Goal: Transaction & Acquisition: Purchase product/service

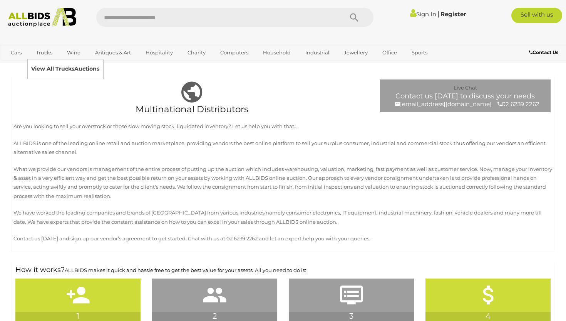
click at [44, 64] on link "View All Trucks Auctions" at bounding box center [65, 69] width 68 height 12
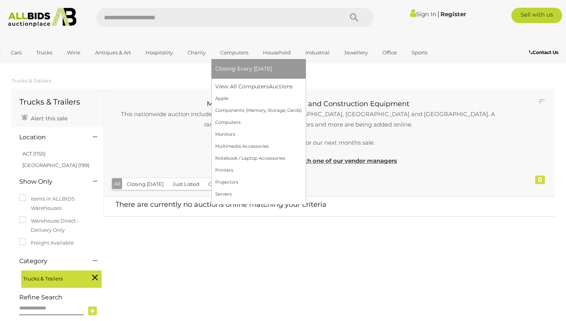
click at [241, 53] on link "Computers" at bounding box center [234, 52] width 38 height 13
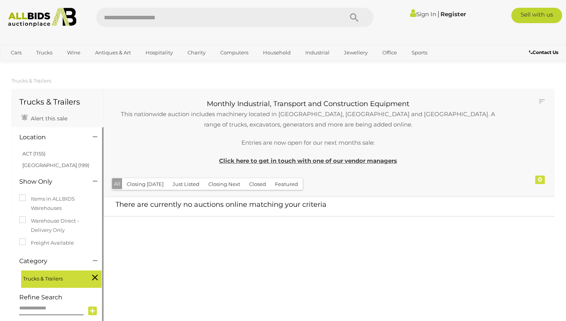
click at [94, 275] on icon at bounding box center [95, 277] width 6 height 10
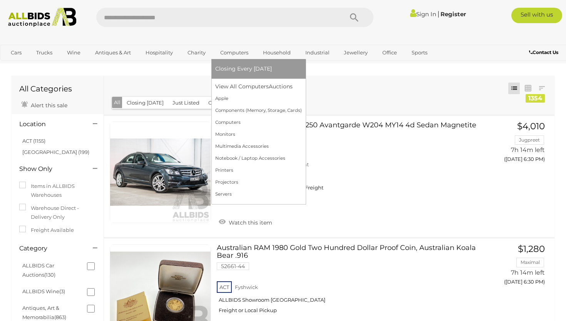
click at [236, 54] on link "Computers" at bounding box center [234, 52] width 38 height 13
click at [228, 50] on link "Computers" at bounding box center [234, 52] width 38 height 13
click at [240, 87] on link "View All Computers Auctions" at bounding box center [258, 87] width 87 height 12
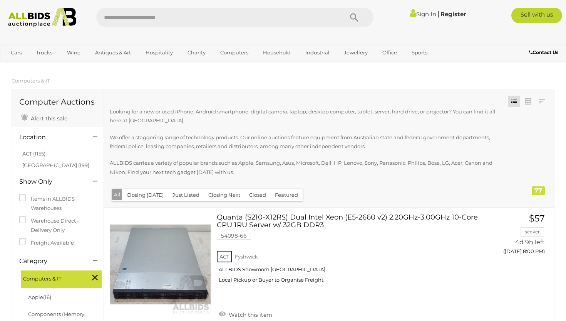
click at [203, 12] on input "text" at bounding box center [215, 17] width 239 height 19
type input "*"
type input "***"
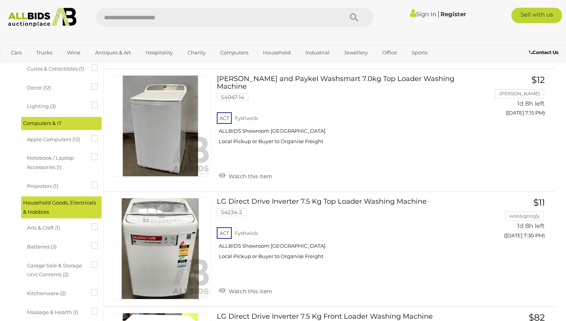
scroll to position [540, 0]
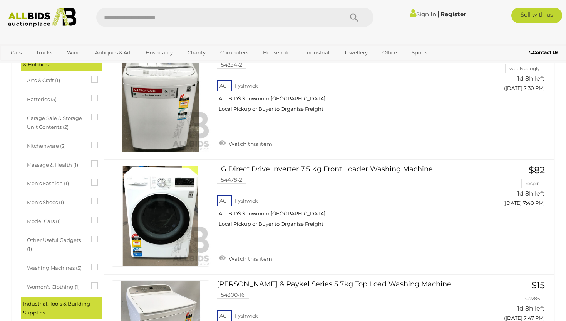
click at [168, 18] on input "text" at bounding box center [215, 17] width 239 height 19
type input "********"
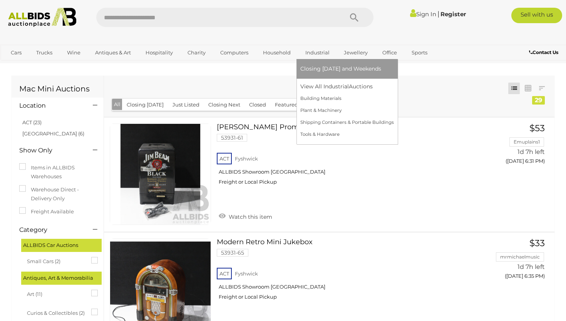
click at [321, 68] on span "Closing [DATE] and Weekends" at bounding box center [341, 68] width 81 height 7
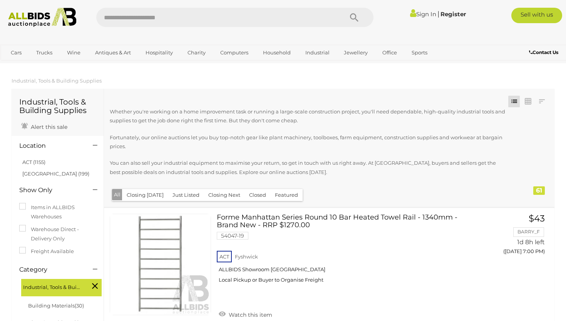
click at [175, 129] on div "Whether you're working on a home improvement task or running a large-scale cons…" at bounding box center [311, 146] width 403 height 79
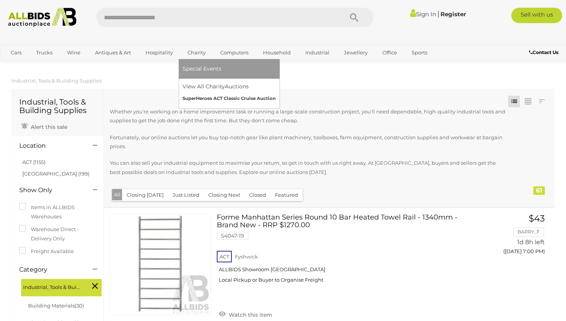
click at [195, 98] on link "SuperHeroes ACT Classic Cruise Auction" at bounding box center [229, 98] width 93 height 12
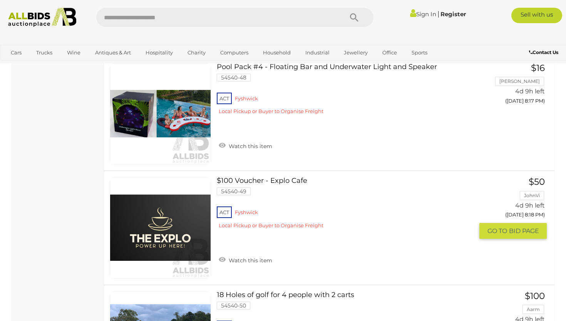
scroll to position [5268, 0]
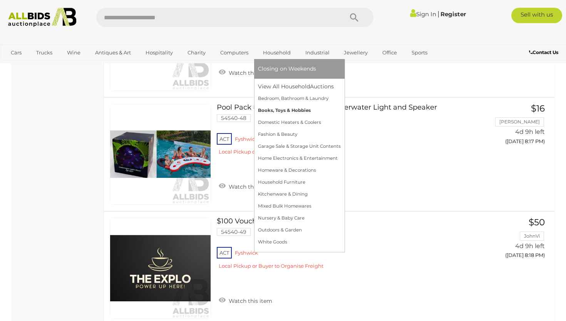
click at [277, 109] on link "Books, Toys & Hobbies" at bounding box center [299, 110] width 83 height 12
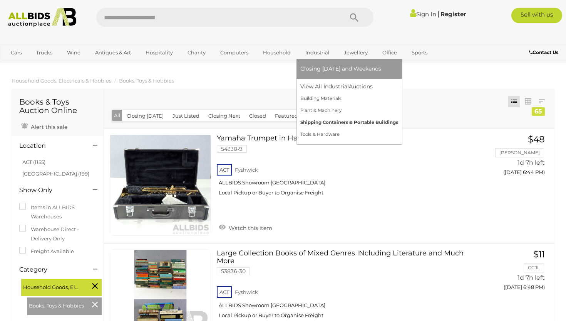
click at [326, 124] on link "Shipping Containers & Portable Buildings" at bounding box center [350, 122] width 98 height 12
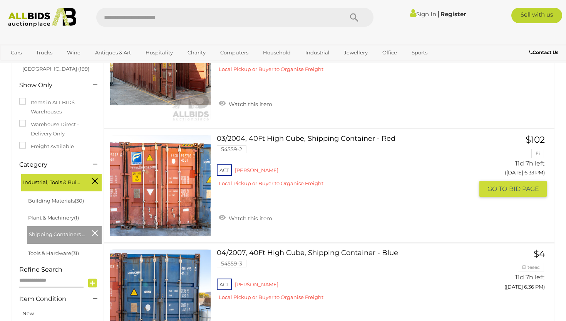
scroll to position [8, 0]
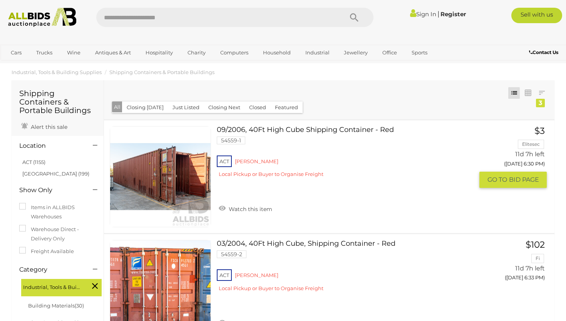
click at [289, 131] on link "09/2006, 40Ft High Cube Shipping Container - Red 54559-1 ACT Mitchell" at bounding box center [349, 154] width 252 height 57
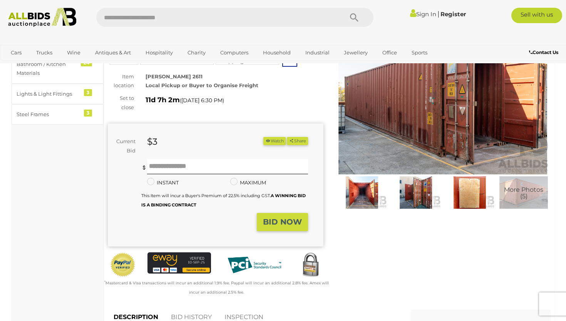
scroll to position [103, 0]
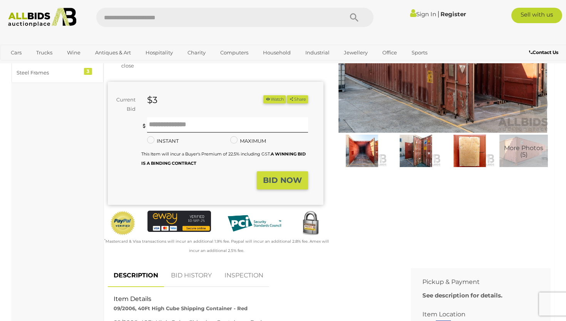
click at [425, 146] on img at bounding box center [416, 150] width 50 height 32
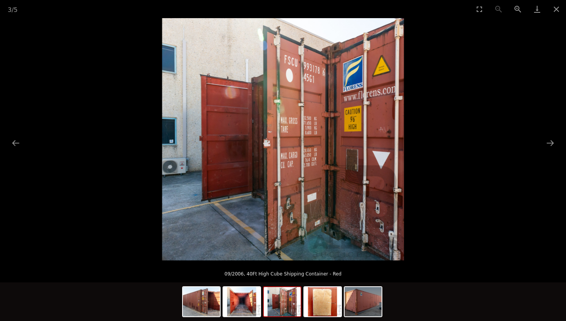
scroll to position [41, 0]
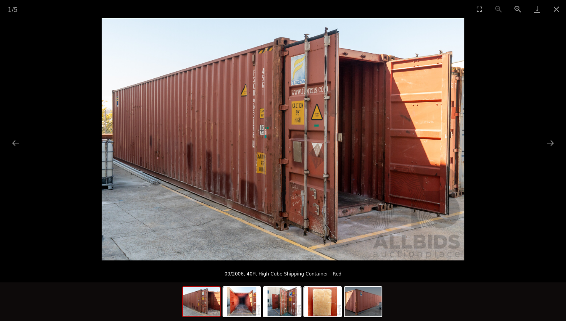
scroll to position [103, 0]
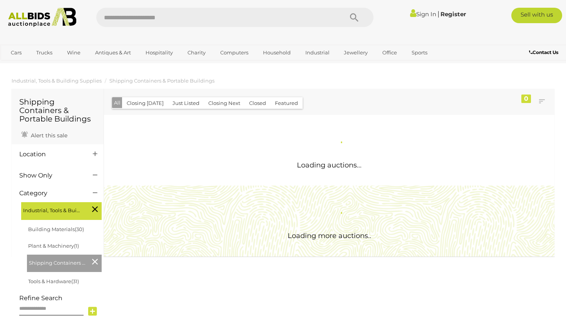
scroll to position [8, 0]
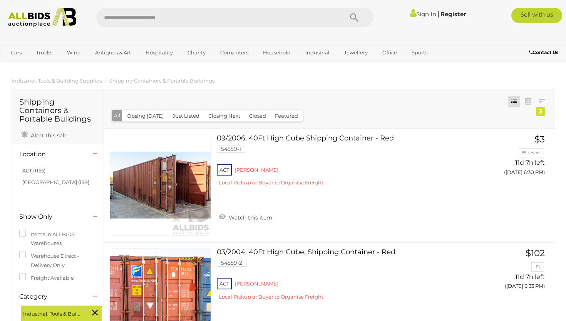
scroll to position [88, 0]
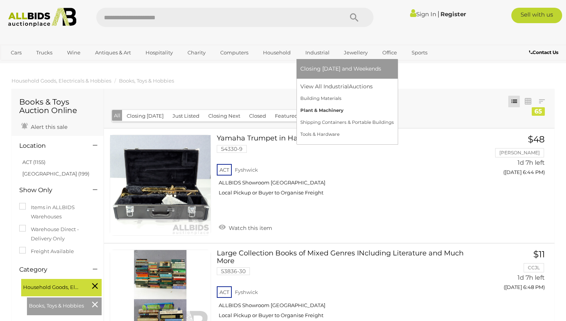
click at [329, 110] on link "Plant & Machinery" at bounding box center [348, 110] width 94 height 12
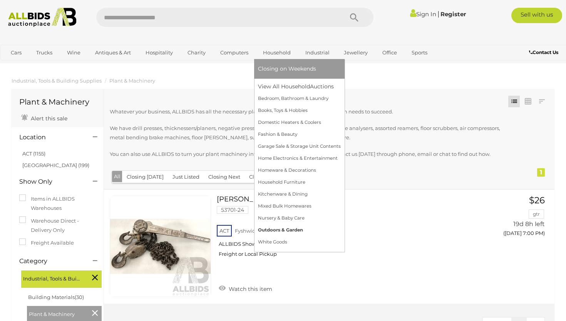
click at [286, 230] on link "Outdoors & Garden" at bounding box center [299, 230] width 83 height 12
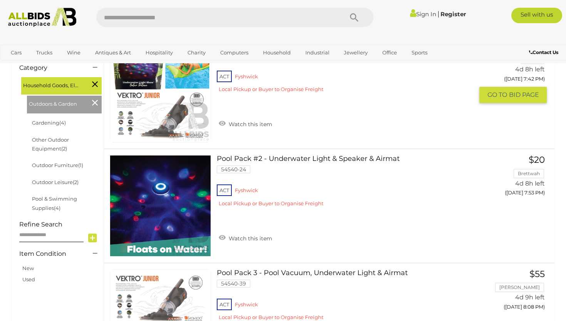
scroll to position [263, 0]
